Goal: Task Accomplishment & Management: Complete application form

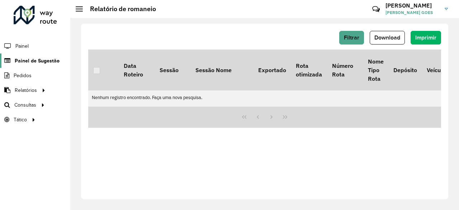
click at [42, 58] on span "Painel de Sugestão" at bounding box center [37, 61] width 45 height 8
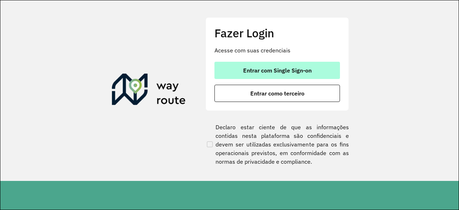
click at [236, 69] on button "Entrar com Single Sign-on" at bounding box center [278, 70] width 126 height 17
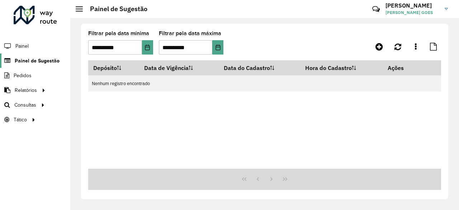
click at [42, 58] on span "Painel de Sugestão" at bounding box center [37, 61] width 45 height 8
click at [56, 61] on span "Painel de Sugestão" at bounding box center [37, 61] width 45 height 8
drag, startPoint x: 48, startPoint y: 67, endPoint x: 46, endPoint y: 61, distance: 6.4
click at [48, 68] on li "Pedidos" at bounding box center [35, 75] width 70 height 15
click at [46, 59] on span "Painel de Sugestão" at bounding box center [37, 61] width 45 height 8
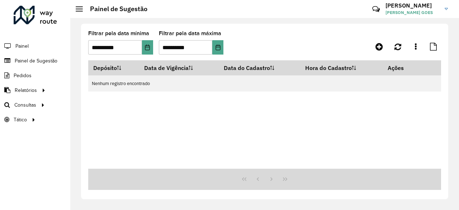
click at [376, 53] on div "**********" at bounding box center [264, 45] width 353 height 29
click at [375, 51] on link at bounding box center [379, 46] width 16 height 13
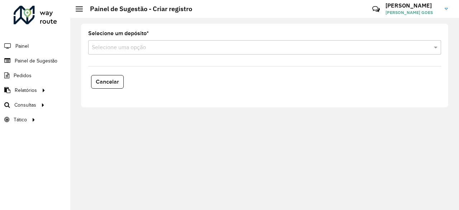
click at [147, 46] on input "text" at bounding box center [258, 47] width 332 height 9
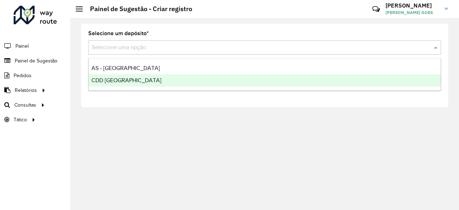
click at [126, 78] on span "CDD Fortaleza" at bounding box center [126, 80] width 70 height 6
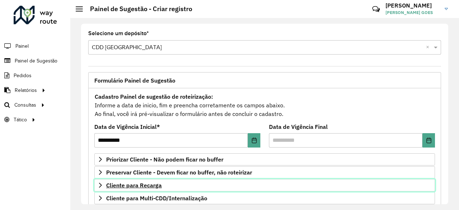
click at [156, 186] on span "Cliente para Recarga" at bounding box center [134, 185] width 56 height 6
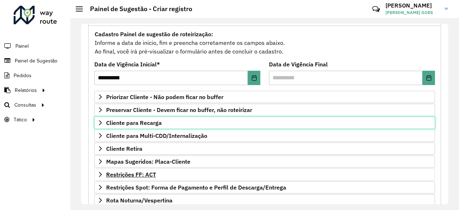
scroll to position [72, 0]
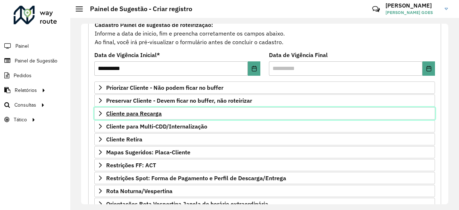
click at [98, 111] on icon at bounding box center [101, 114] width 6 height 6
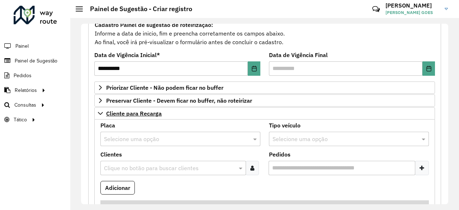
click at [133, 140] on input "text" at bounding box center [173, 139] width 138 height 9
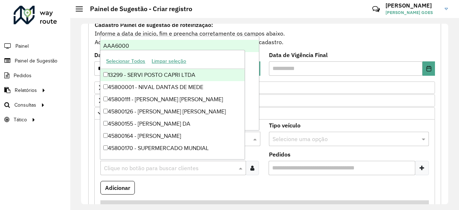
click at [137, 168] on input "text" at bounding box center [169, 168] width 135 height 9
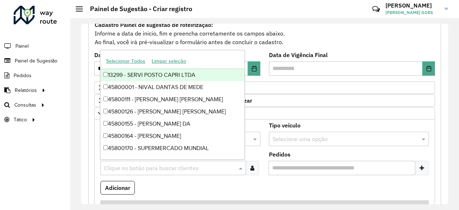
paste input "*****"
type input "*****"
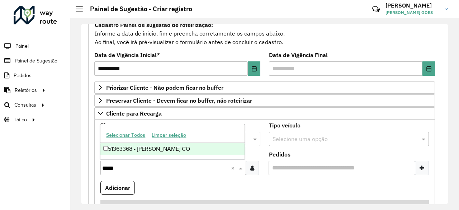
click at [153, 149] on div "51363368 - PAULO CESAR ALVES CO" at bounding box center [172, 149] width 144 height 12
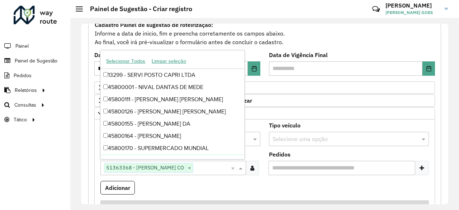
click at [163, 183] on formly-field "Adicionar" at bounding box center [264, 190] width 337 height 19
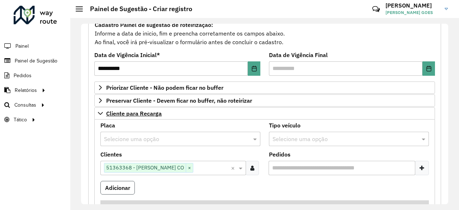
click at [110, 189] on button "Adicionar" at bounding box center [117, 188] width 34 height 14
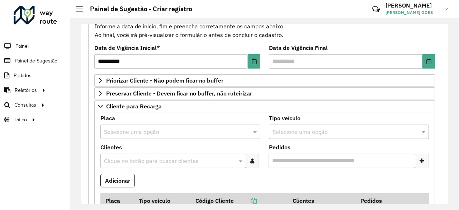
scroll to position [36, 0]
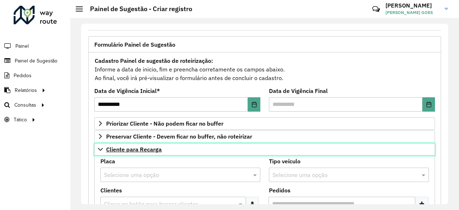
click at [158, 147] on span "Cliente para Recarga" at bounding box center [134, 149] width 56 height 6
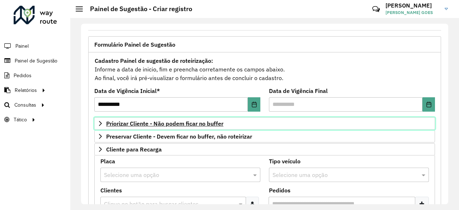
click at [157, 125] on span "Priorizar Cliente - Não podem ficar no buffer" at bounding box center [164, 124] width 117 height 6
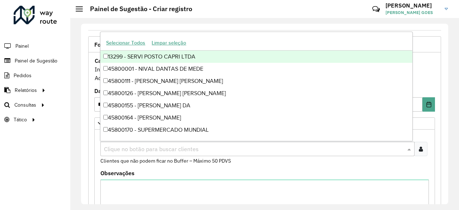
click at [140, 150] on input "text" at bounding box center [254, 149] width 304 height 9
paste input "*****"
type input "*****"
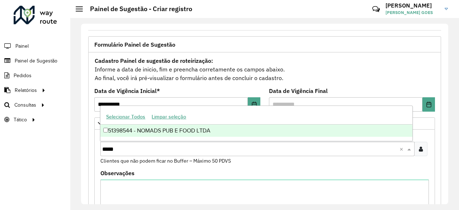
drag, startPoint x: 140, startPoint y: 155, endPoint x: 135, endPoint y: 143, distance: 13.0
click at [138, 149] on div "Clique no botão para buscar clientes ***** ×" at bounding box center [257, 149] width 314 height 14
click at [149, 131] on div "51398544 - NOMADS PUB E FOOD LTDA" at bounding box center [256, 131] width 312 height 12
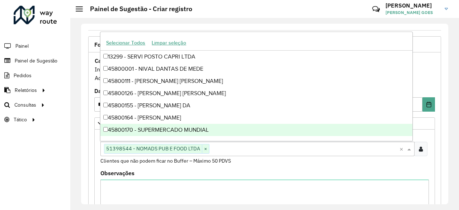
click at [181, 173] on div "Observações" at bounding box center [264, 205] width 329 height 70
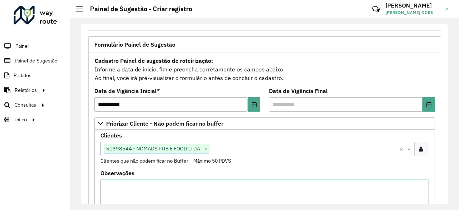
scroll to position [0, 0]
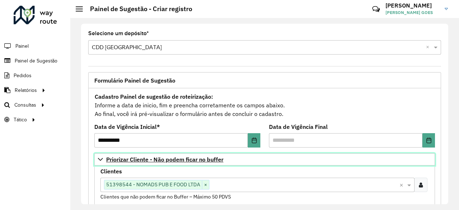
click at [102, 159] on icon at bounding box center [101, 159] width 6 height 6
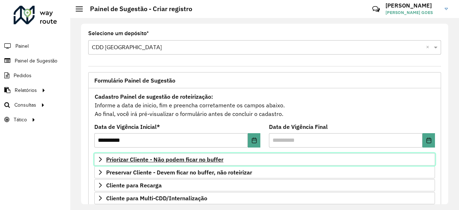
click at [179, 157] on span "Priorizar Cliente - Não podem ficar no buffer" at bounding box center [164, 159] width 117 height 6
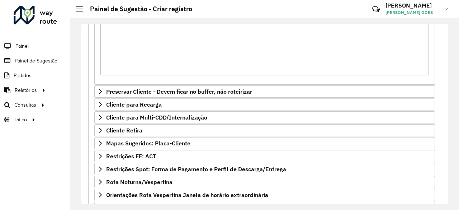
scroll to position [192, 0]
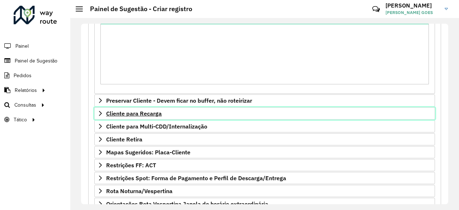
click at [145, 108] on link "Cliente para Recarga" at bounding box center [264, 113] width 341 height 12
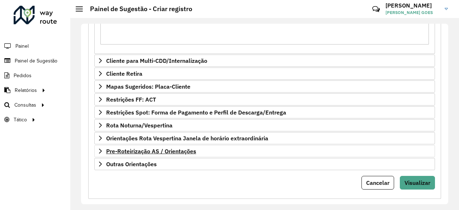
scroll to position [465, 0]
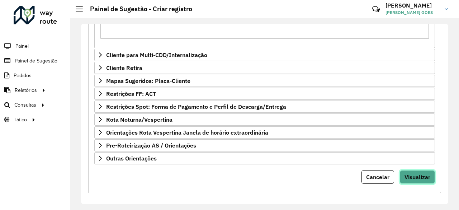
click at [416, 173] on span "Visualizar" at bounding box center [418, 176] width 26 height 7
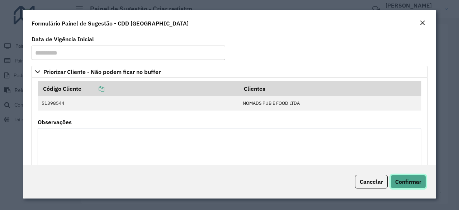
click at [415, 179] on span "Confirmar" at bounding box center [408, 181] width 26 height 7
